Goal: Task Accomplishment & Management: Manage account settings

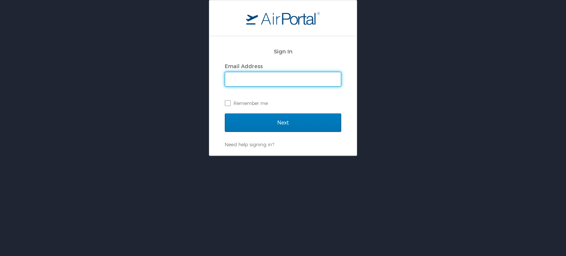
click at [247, 75] on input "Email Address" at bounding box center [283, 79] width 116 height 14
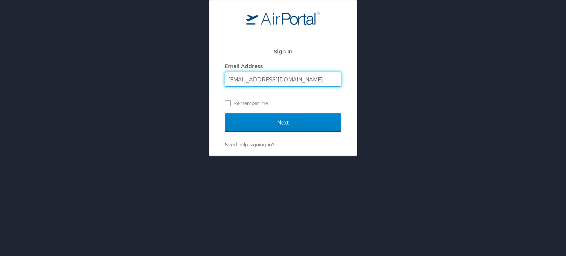
type input "employeetravel@e-gai.com"
click at [281, 121] on input "Next" at bounding box center [283, 122] width 116 height 18
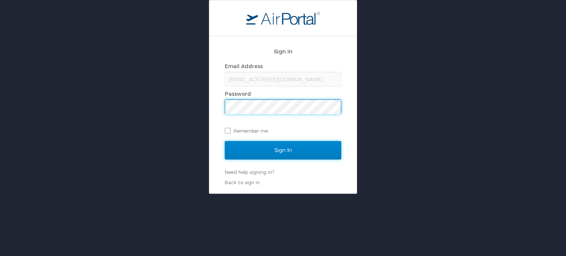
click at [286, 152] on input "Sign In" at bounding box center [283, 150] width 116 height 18
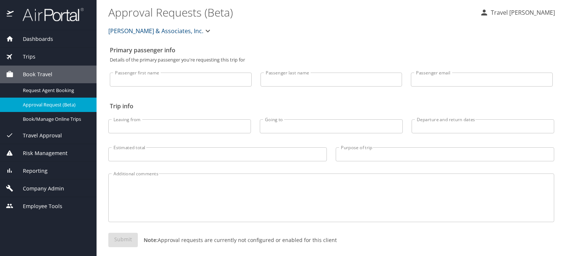
select select "US"
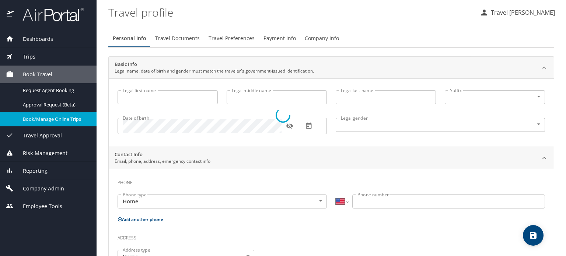
type input "Travel"
type input "[PERSON_NAME]"
type input "Undisclosed"
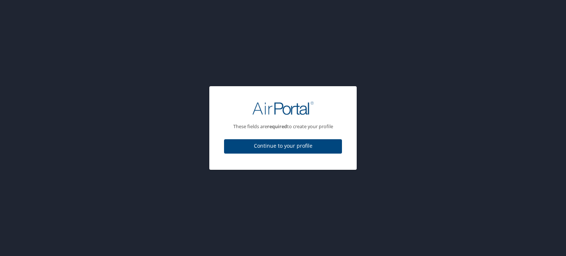
click at [277, 146] on span "Continue to your profile" at bounding box center [283, 145] width 106 height 9
select select "US"
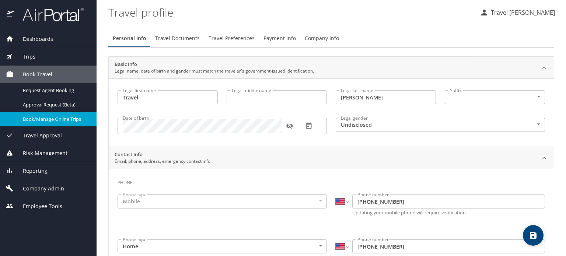
click at [53, 119] on span "Book/Manage Online Trips" at bounding box center [55, 119] width 65 height 7
click at [45, 41] on span "Dashboards" at bounding box center [33, 39] width 39 height 8
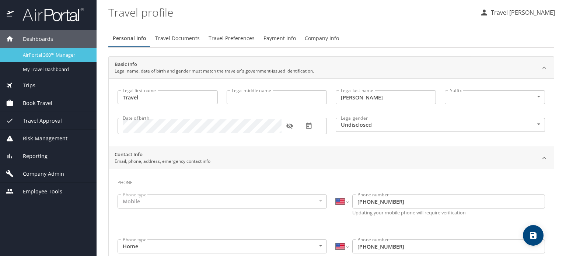
click at [44, 51] on div "AirPortal 360™ Manager" at bounding box center [48, 55] width 85 height 8
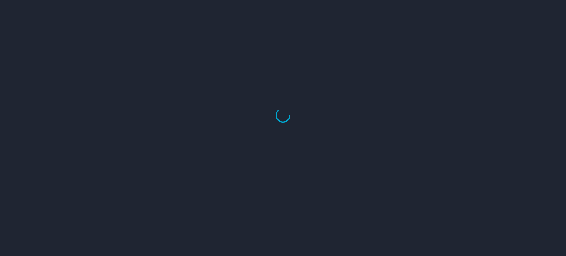
select select "US"
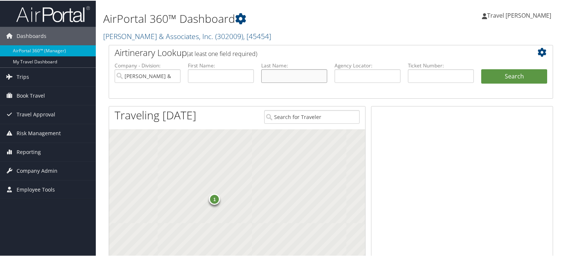
click at [303, 74] on input "text" at bounding box center [294, 75] width 66 height 14
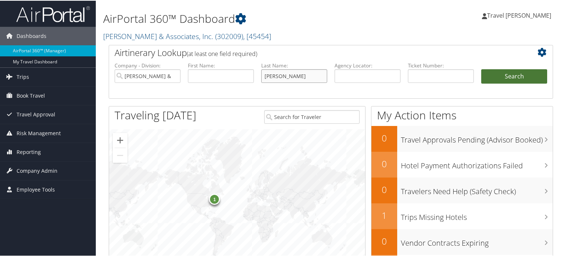
type input "waller"
click at [508, 75] on button "Search" at bounding box center [514, 75] width 66 height 15
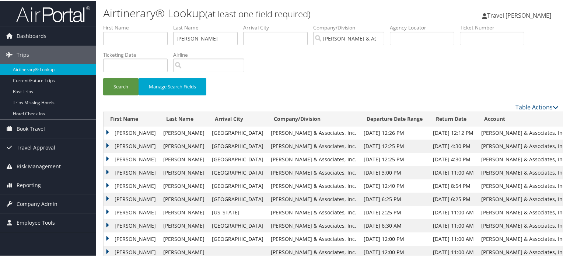
click at [519, 16] on span "Travel [PERSON_NAME]" at bounding box center [519, 15] width 64 height 8
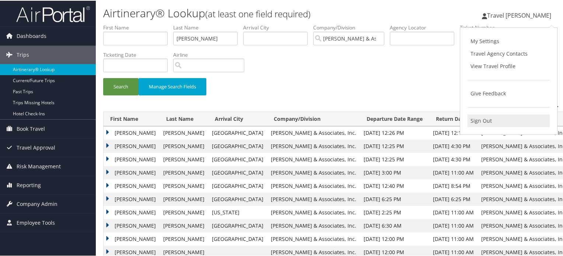
click at [482, 122] on link "Sign Out" at bounding box center [508, 120] width 82 height 13
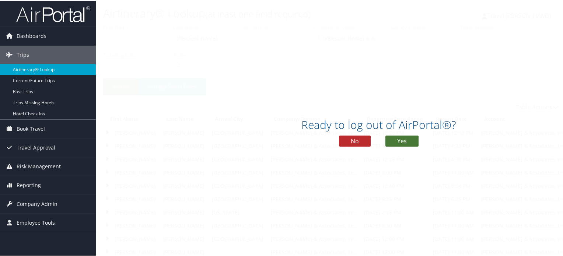
click at [403, 137] on button "Yes" at bounding box center [401, 140] width 33 height 11
